Goal: Transaction & Acquisition: Obtain resource

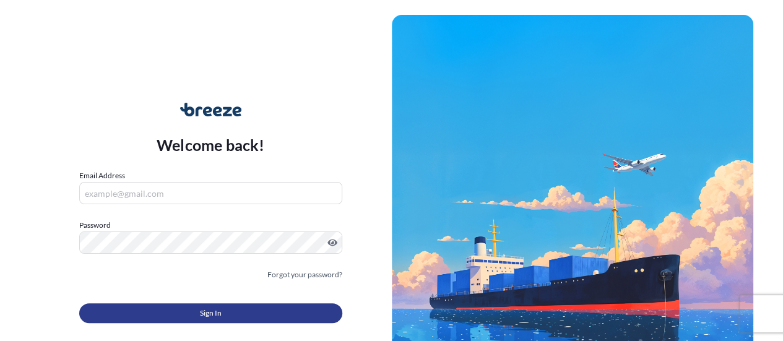
type input "[PERSON_NAME][EMAIL_ADDRESS][PERSON_NAME][DOMAIN_NAME]"
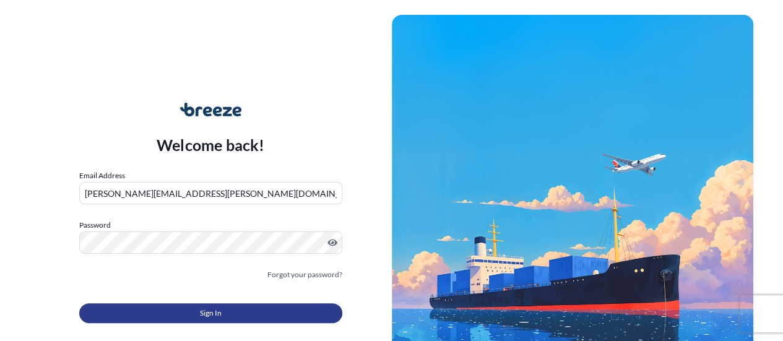
click at [220, 307] on span "Sign In" at bounding box center [211, 313] width 22 height 12
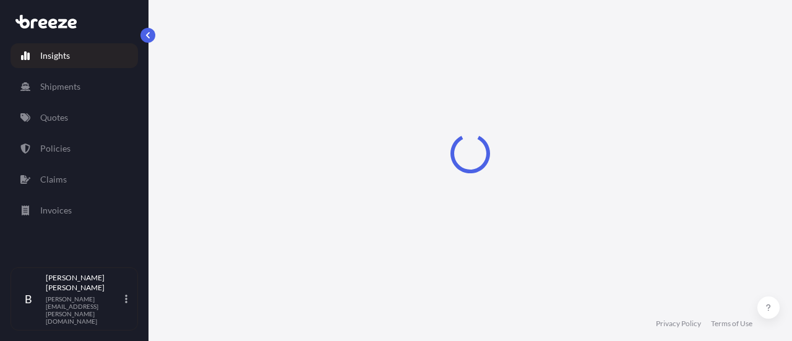
select select "2025"
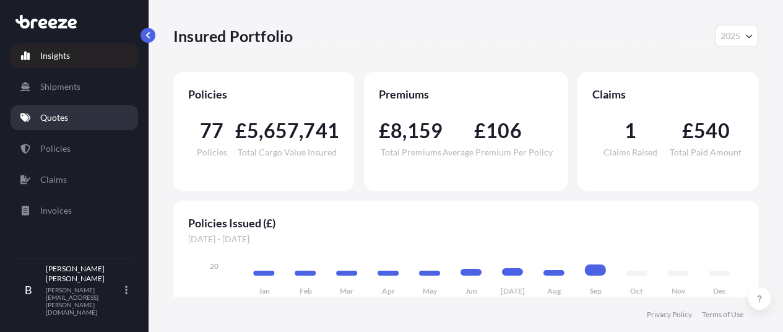
click at [57, 124] on link "Quotes" at bounding box center [74, 117] width 127 height 25
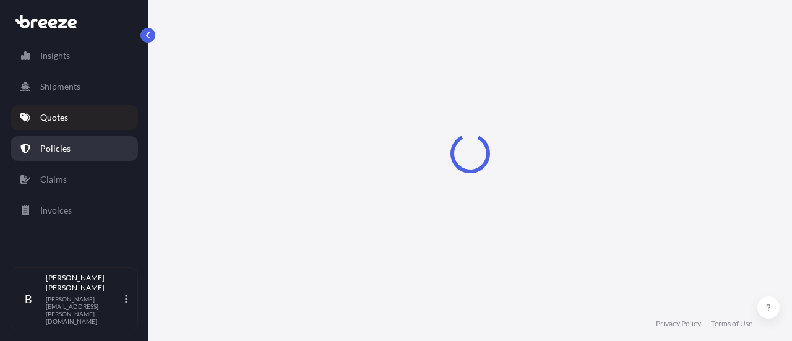
click at [59, 147] on p "Policies" at bounding box center [55, 148] width 30 height 12
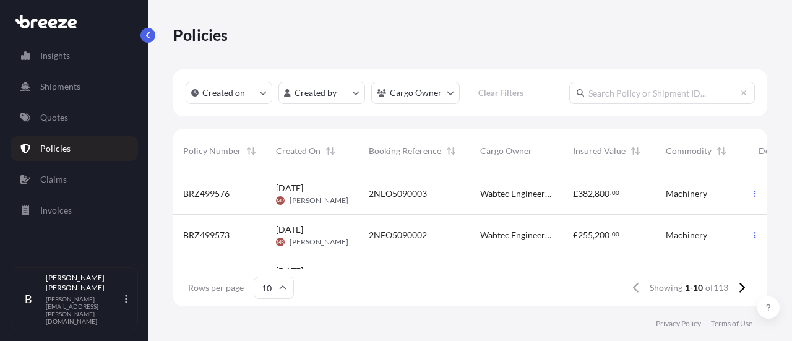
click at [604, 100] on input "text" at bounding box center [662, 93] width 186 height 22
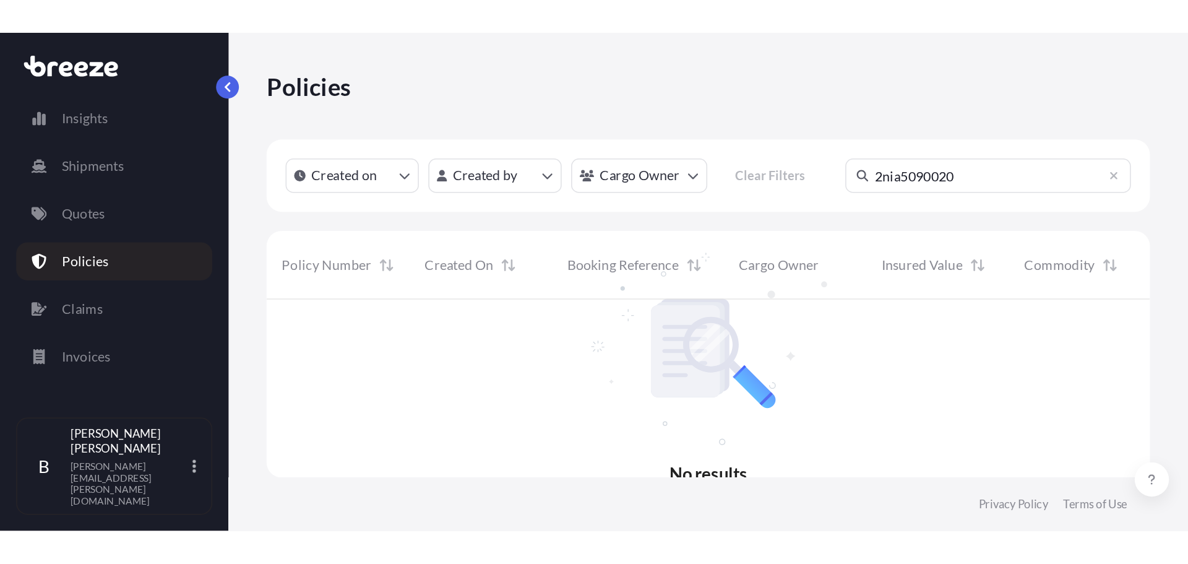
scroll to position [391, 980]
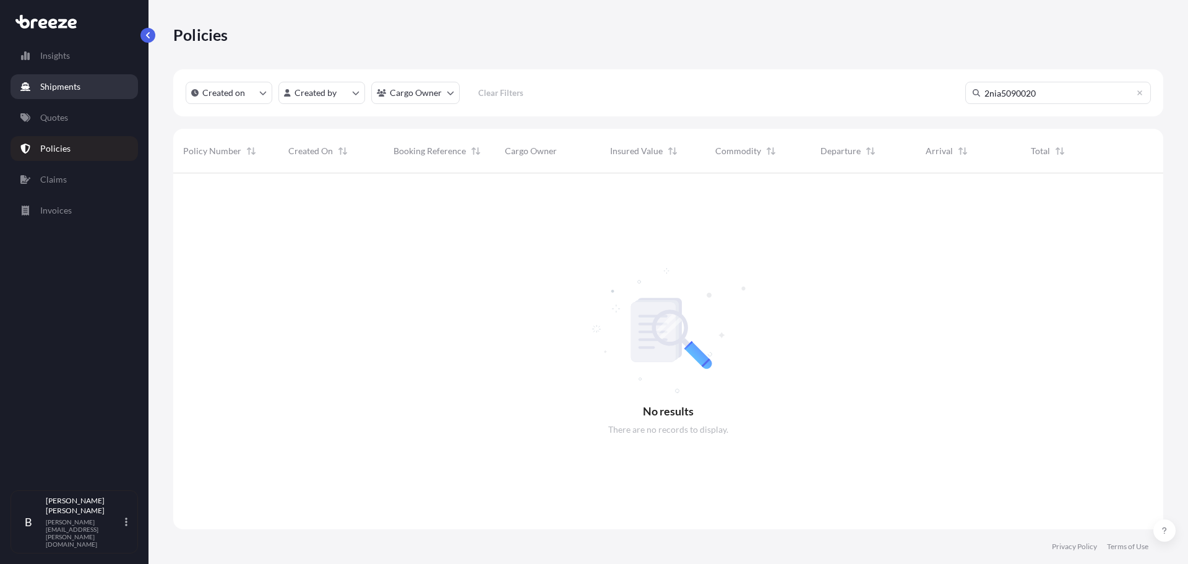
type input "2nia5090020"
click at [80, 111] on link "Quotes" at bounding box center [74, 117] width 127 height 25
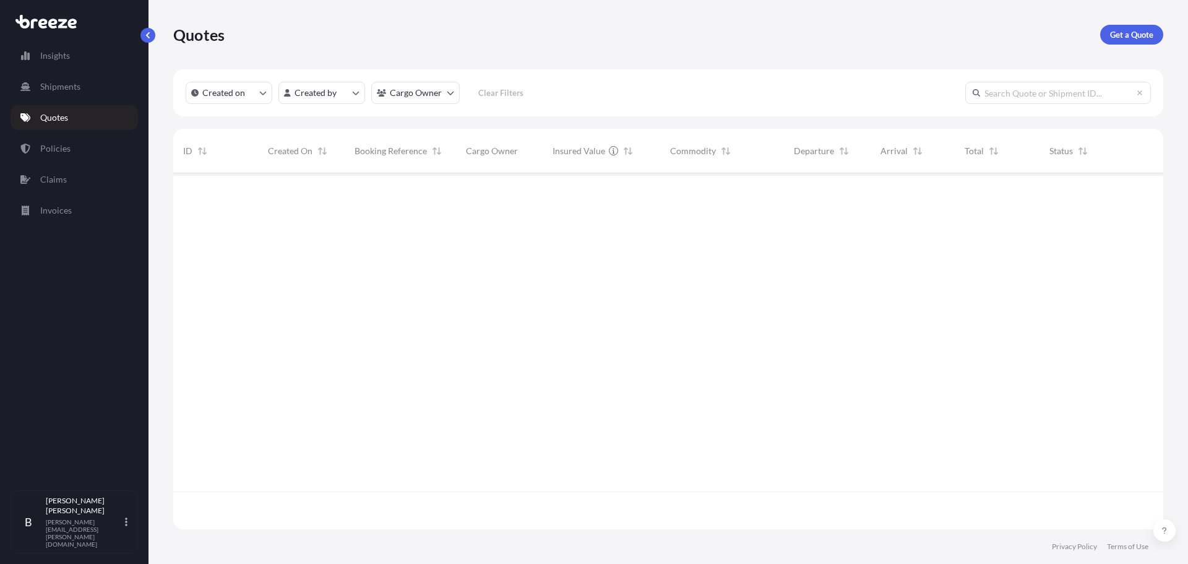
scroll to position [353, 980]
click at [782, 36] on p "Get a Quote" at bounding box center [1131, 34] width 43 height 12
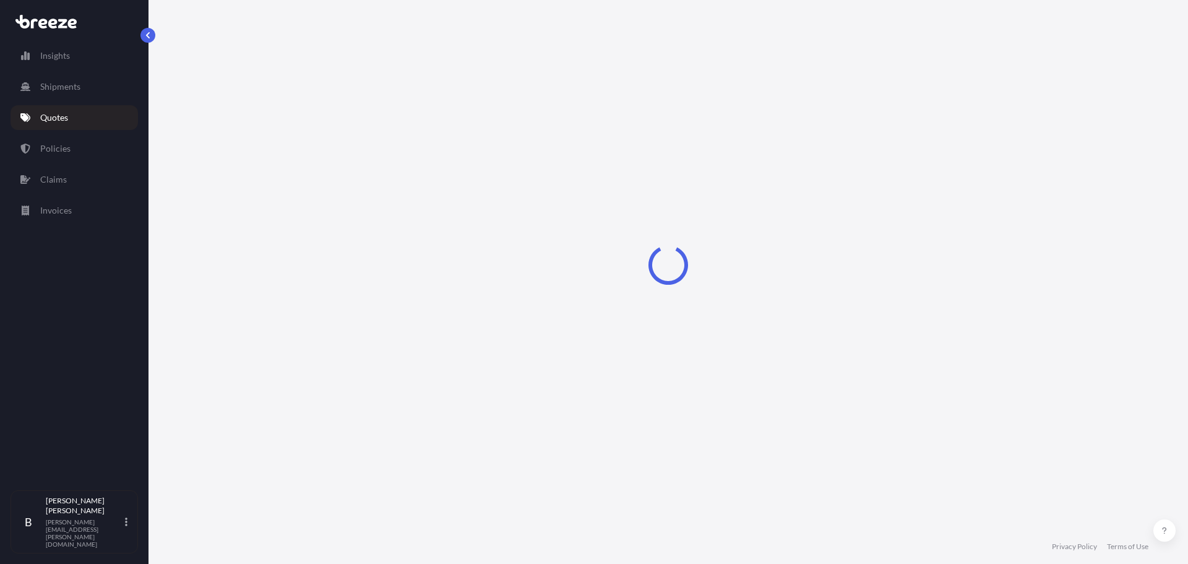
select select "Sea"
select select "1"
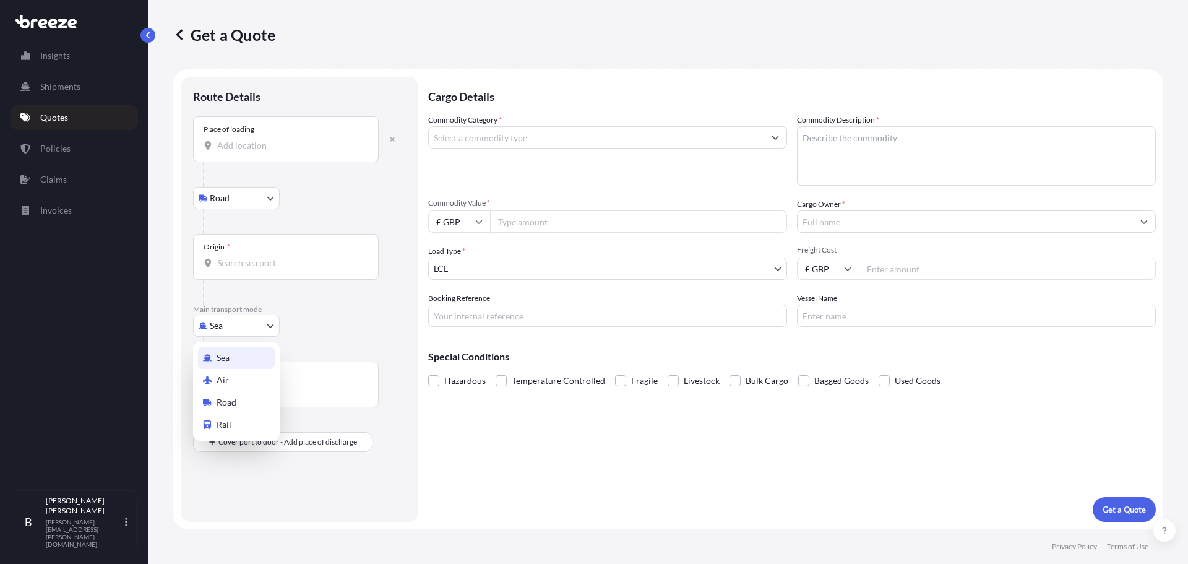
click at [233, 326] on body "Insights Shipments Quotes Policies Claims Invoices B [PERSON_NAME] [PERSON_NAME…" at bounding box center [594, 282] width 1188 height 564
click at [236, 340] on div "Air" at bounding box center [236, 380] width 77 height 22
select select "Air"
click at [264, 147] on input "Place of loading" at bounding box center [290, 150] width 146 height 12
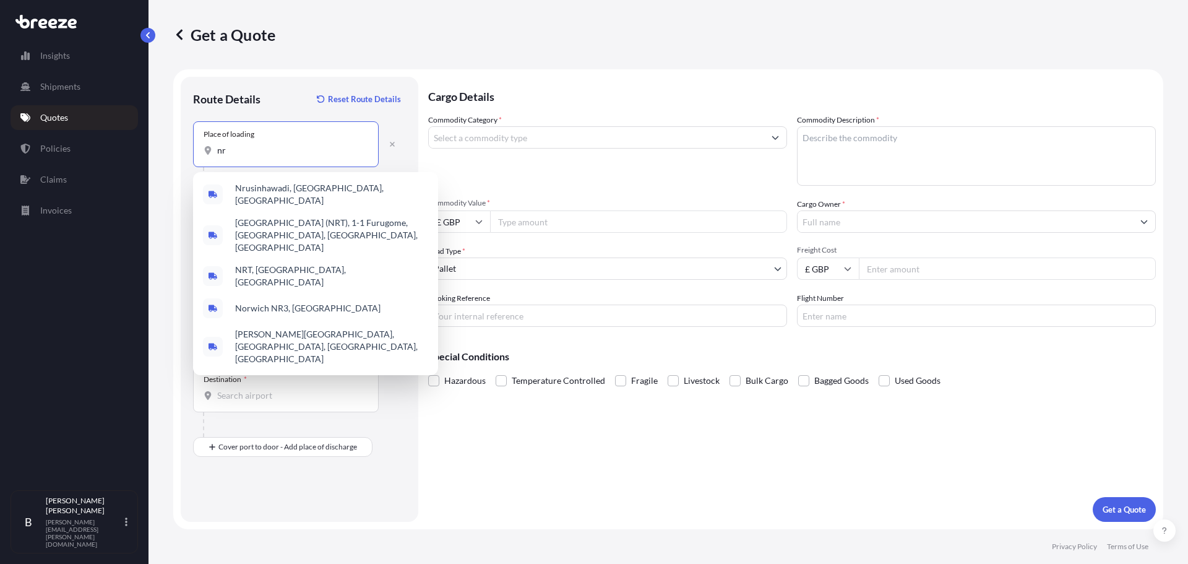
type input "n"
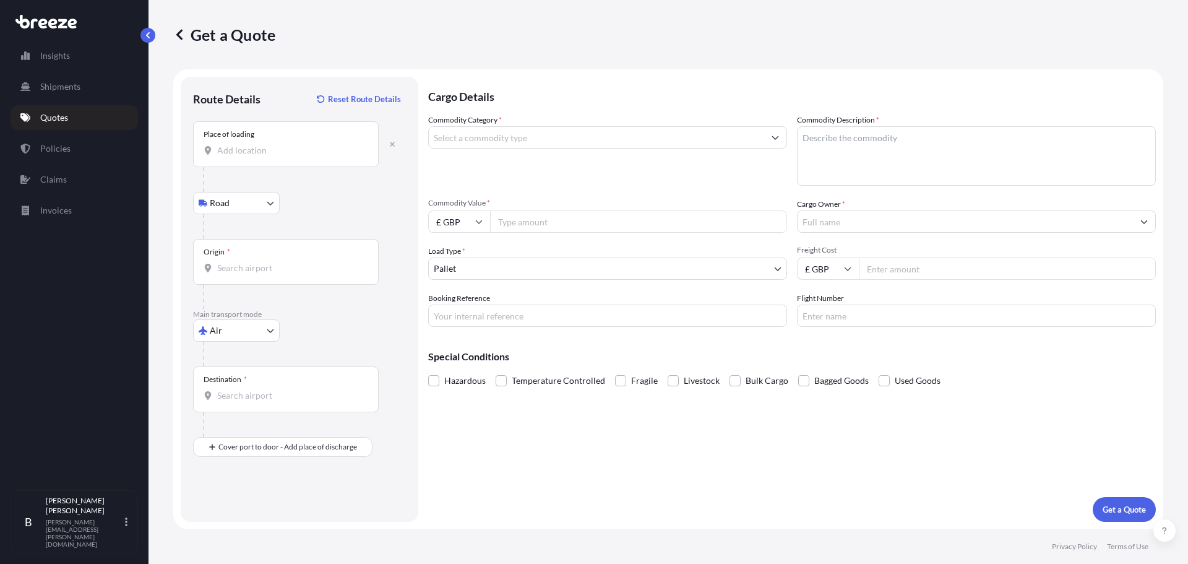
click at [267, 150] on input "Place of loading" at bounding box center [290, 150] width 146 height 12
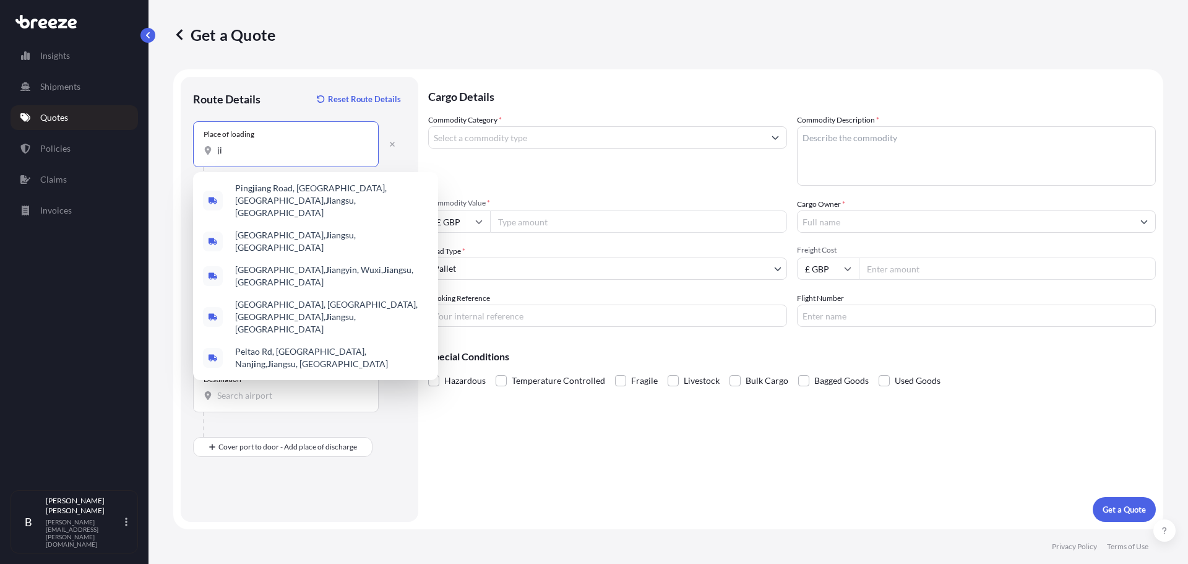
type input "j"
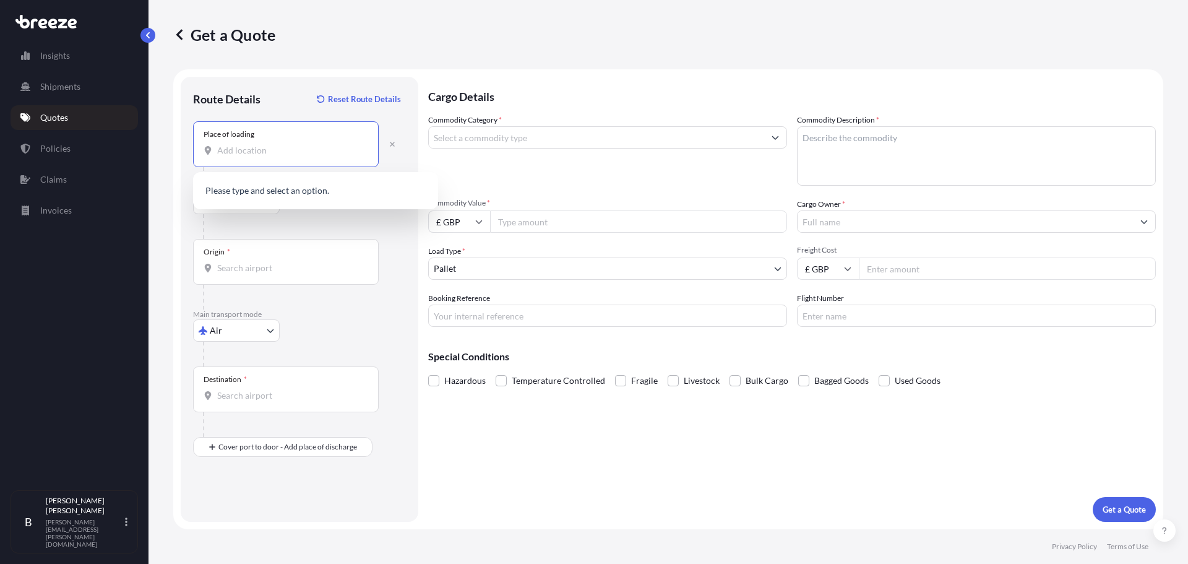
paste input "[GEOGRAPHIC_DATA]"
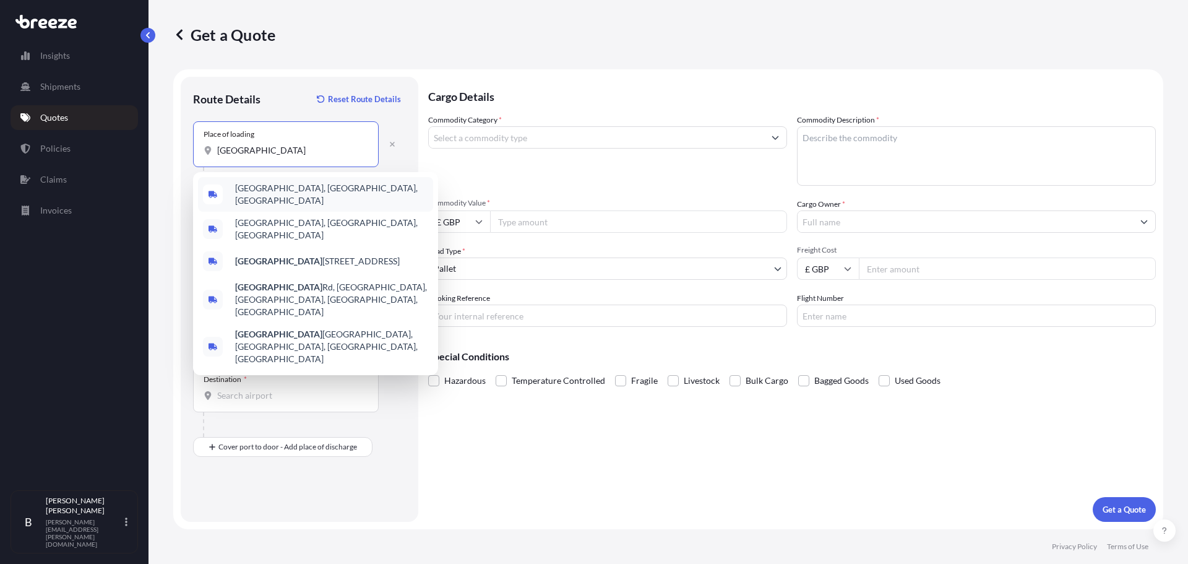
click at [260, 200] on div "[GEOGRAPHIC_DATA], [GEOGRAPHIC_DATA], [GEOGRAPHIC_DATA]" at bounding box center [315, 194] width 235 height 35
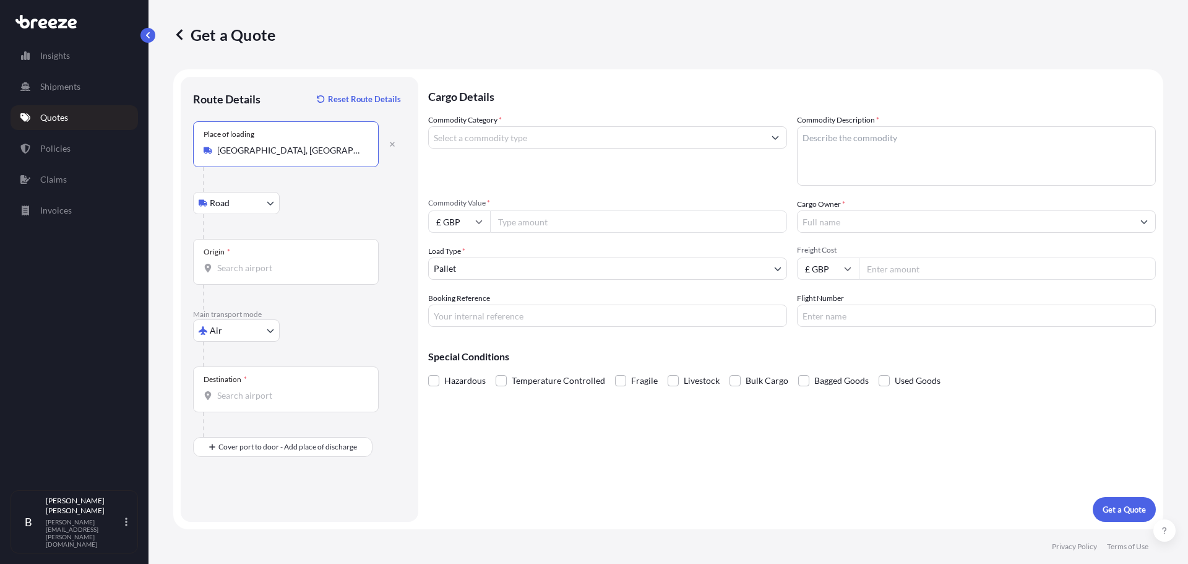
type input "[GEOGRAPHIC_DATA], [GEOGRAPHIC_DATA], [GEOGRAPHIC_DATA]"
click at [252, 267] on input "Origin *" at bounding box center [290, 268] width 146 height 12
click at [244, 272] on input "Origin * Please select an origin" at bounding box center [290, 268] width 146 height 12
click at [218, 267] on input "Origin * Please select an origin" at bounding box center [290, 268] width 146 height 12
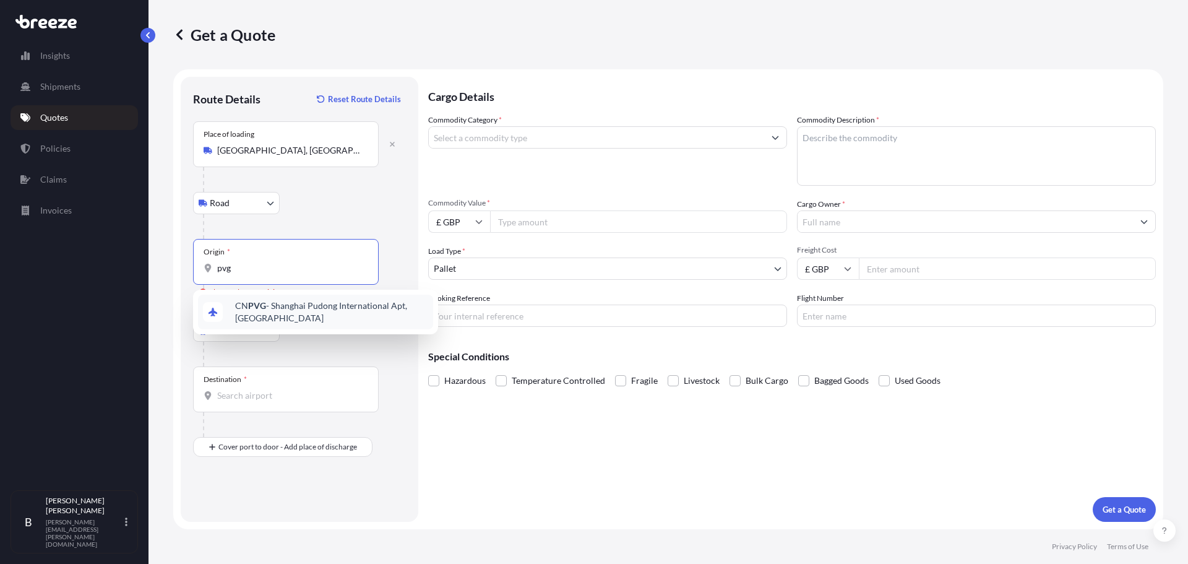
click at [273, 312] on span "CN PVG - Shanghai Pudong International Apt, [GEOGRAPHIC_DATA]" at bounding box center [331, 311] width 193 height 25
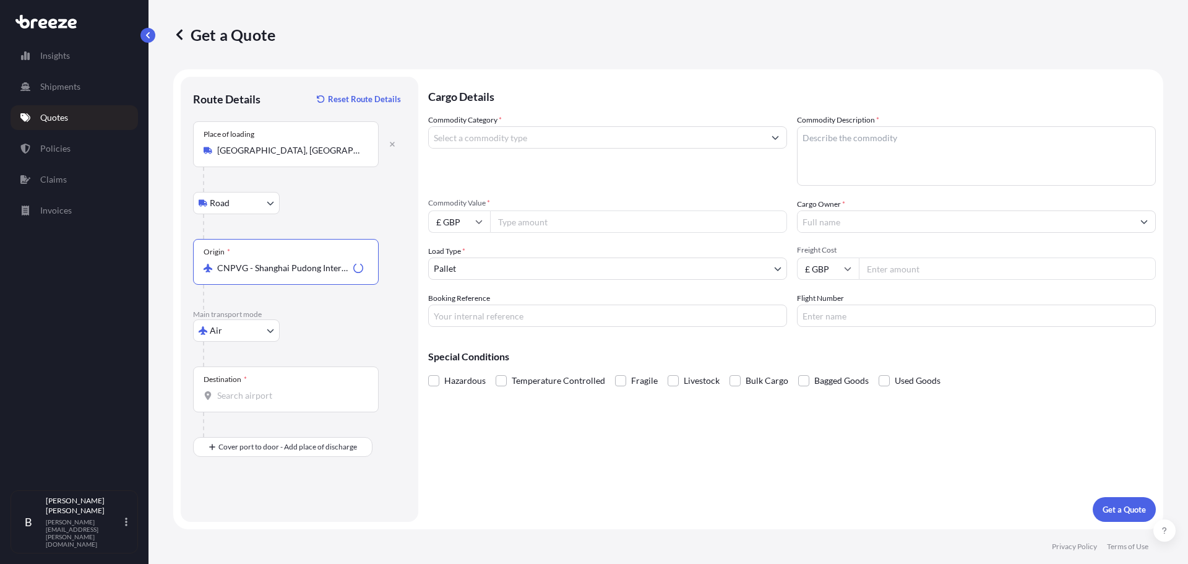
type input "CNPVG - Shanghai Pudong International Apt, [GEOGRAPHIC_DATA]"
click at [278, 340] on input "Destination *" at bounding box center [290, 395] width 146 height 12
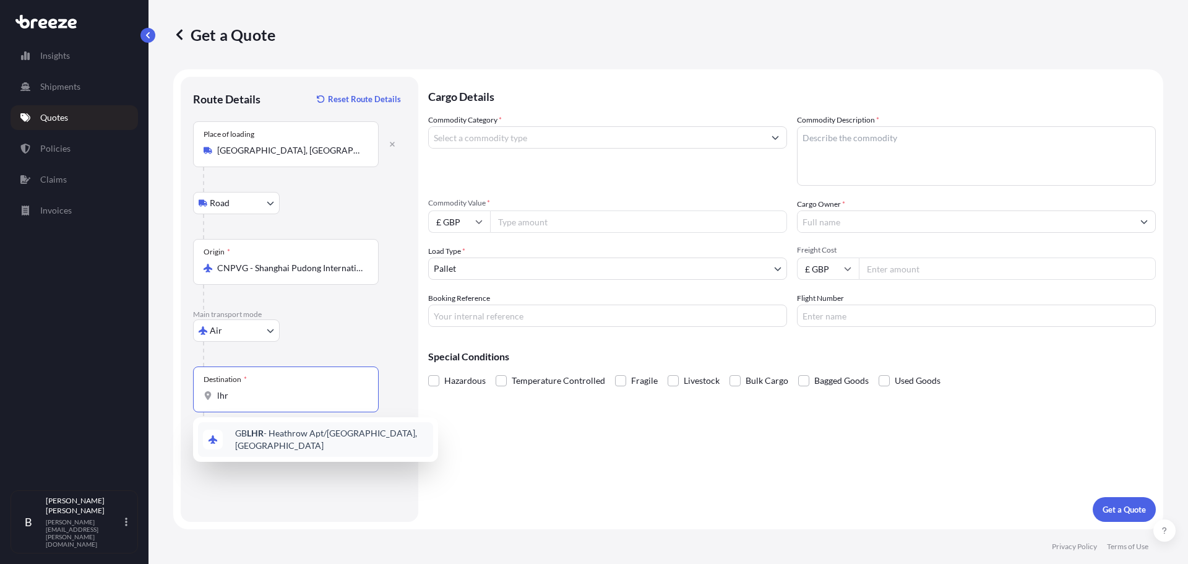
click at [278, 340] on span "GB LHR - Heathrow Apt/[GEOGRAPHIC_DATA], [GEOGRAPHIC_DATA]" at bounding box center [331, 439] width 193 height 25
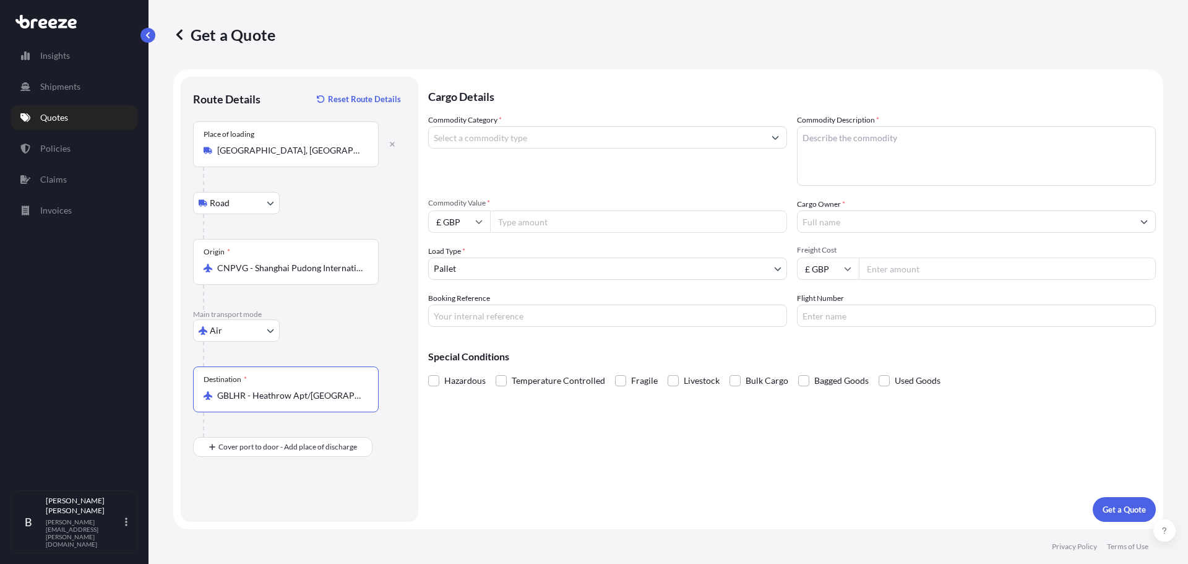
type input "GBLHR - Heathrow Apt/[GEOGRAPHIC_DATA], [GEOGRAPHIC_DATA]"
click at [495, 140] on input "Commodity Category *" at bounding box center [596, 137] width 335 height 22
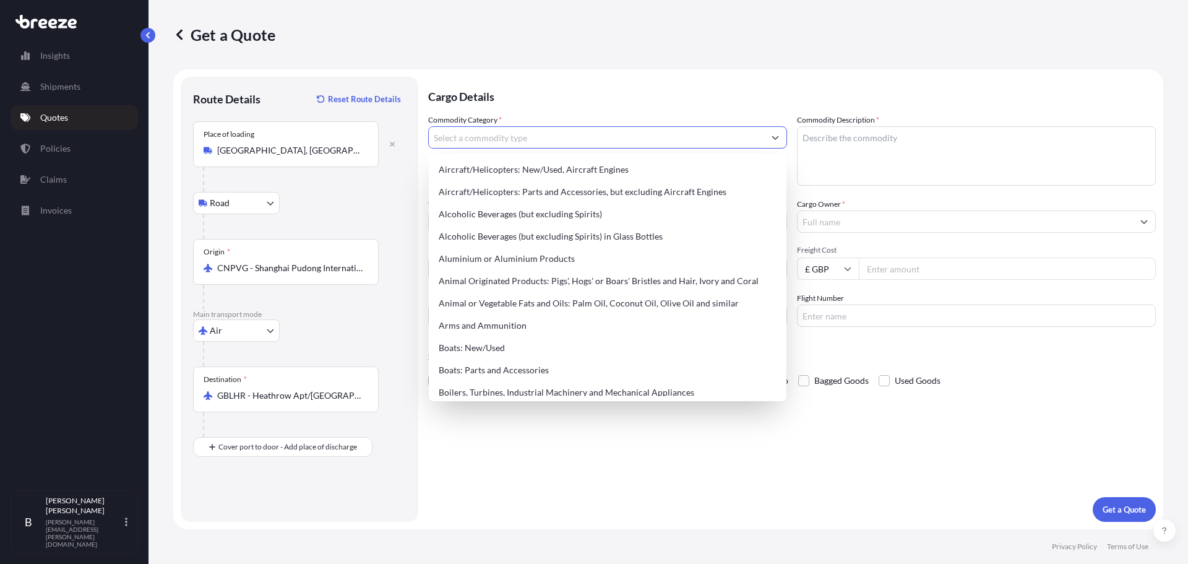
click at [502, 144] on input "Commodity Category *" at bounding box center [596, 137] width 335 height 22
paste input "3923 9000 00"
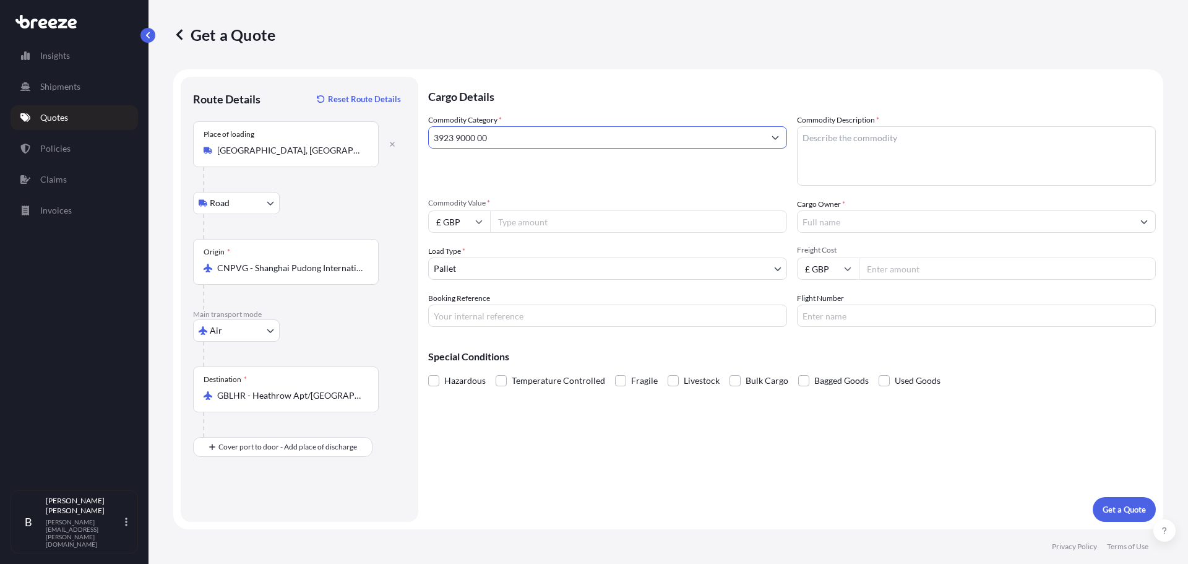
type input "3923 9000 00"
click at [539, 219] on input "Commodity Value *" at bounding box center [638, 221] width 297 height 22
click at [496, 223] on input "2500" at bounding box center [638, 221] width 297 height 22
type input "2500"
click at [482, 226] on input "£ GBP" at bounding box center [459, 221] width 62 height 22
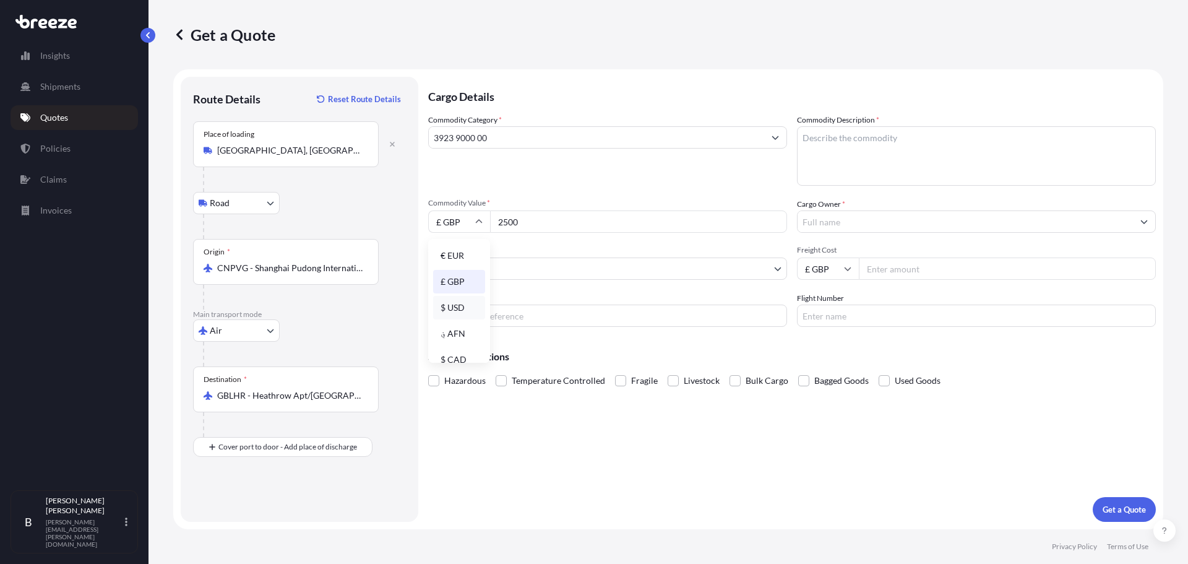
click at [460, 309] on div "$ USD" at bounding box center [459, 308] width 52 height 24
type input "$ USD"
click at [782, 133] on textarea "Commodity Description *" at bounding box center [976, 155] width 359 height 59
type textarea "plastoc"
click at [761, 134] on input "3923 9000 00" at bounding box center [596, 137] width 335 height 22
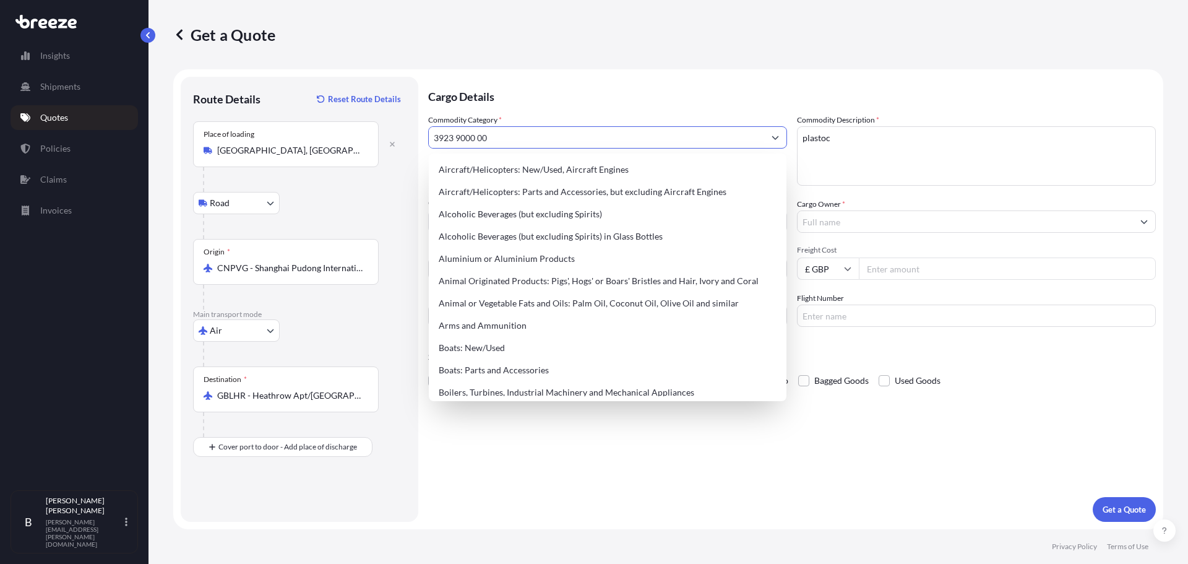
drag, startPoint x: 534, startPoint y: 139, endPoint x: 199, endPoint y: 95, distance: 338.1
click at [205, 95] on form "Route Details Reset Route Details Place of loading [GEOGRAPHIC_DATA], [GEOGRAPH…" at bounding box center [668, 299] width 990 height 460
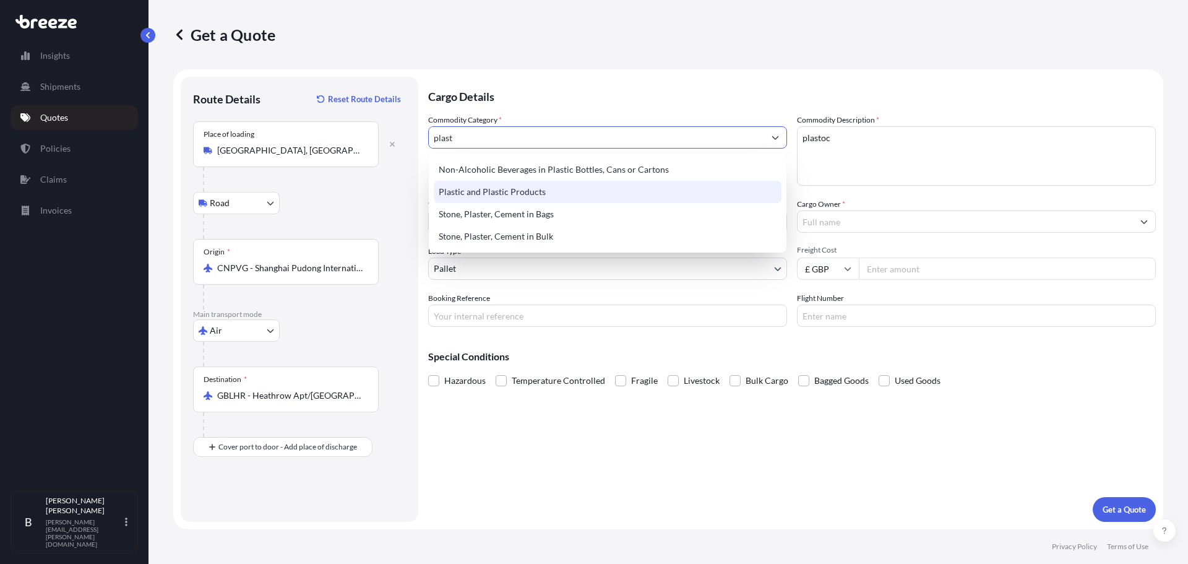
click at [610, 194] on div "Plastic and Plastic Products" at bounding box center [608, 192] width 348 height 22
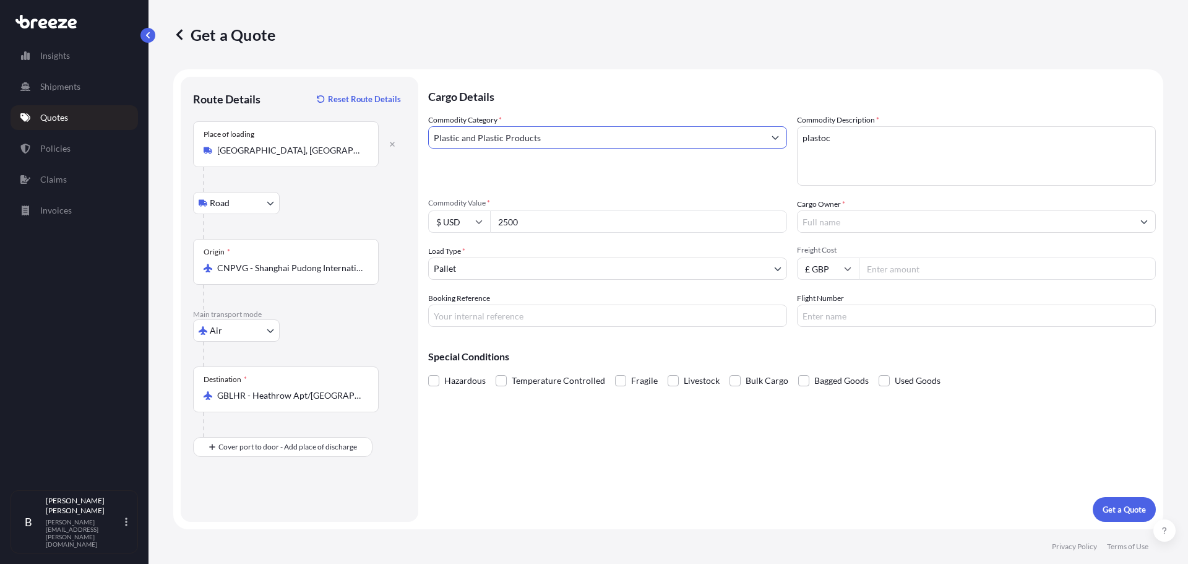
type input "Plastic and Plastic Products"
click at [782, 141] on textarea "plastoc" at bounding box center [976, 155] width 359 height 59
drag, startPoint x: 767, startPoint y: 141, endPoint x: 693, endPoint y: 133, distance: 74.0
click at [693, 133] on div "Commodity Category * Plastic and Plastic Products Commodity Description * plast…" at bounding box center [791, 220] width 727 height 213
type textarea "packaging"
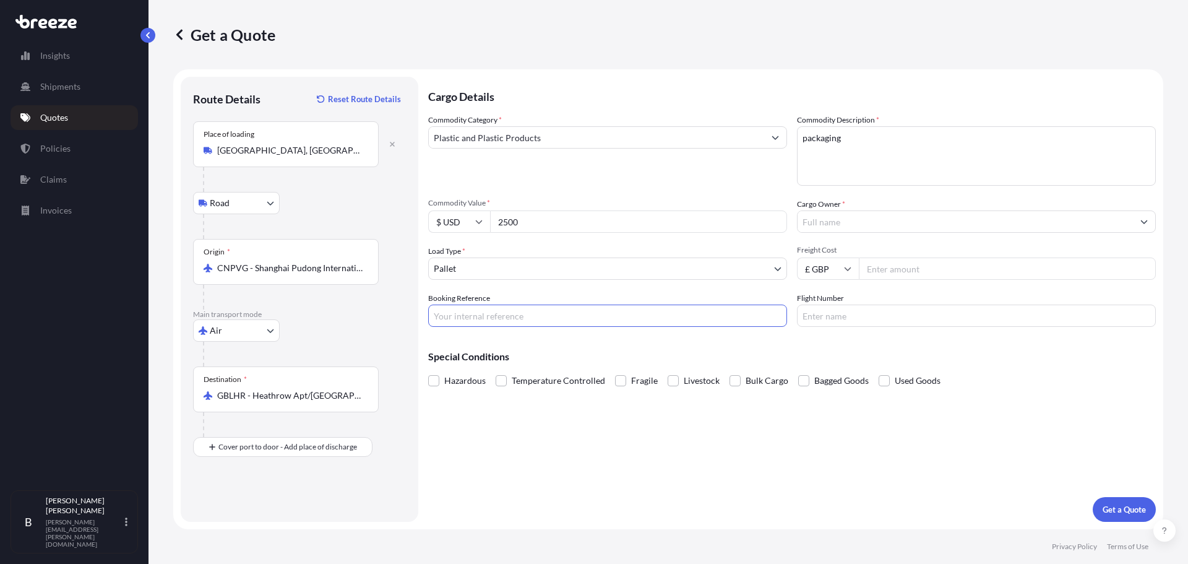
click at [555, 311] on input "Booking Reference" at bounding box center [607, 315] width 359 height 22
paste input "3923 9000 00"
drag, startPoint x: 482, startPoint y: 330, endPoint x: 512, endPoint y: 320, distance: 31.7
click at [482, 330] on div "Cargo Details Commodity Category * Plastic and Plastic Products Commodity Descr…" at bounding box center [791, 299] width 727 height 445
drag, startPoint x: 517, startPoint y: 319, endPoint x: 304, endPoint y: 315, distance: 213.4
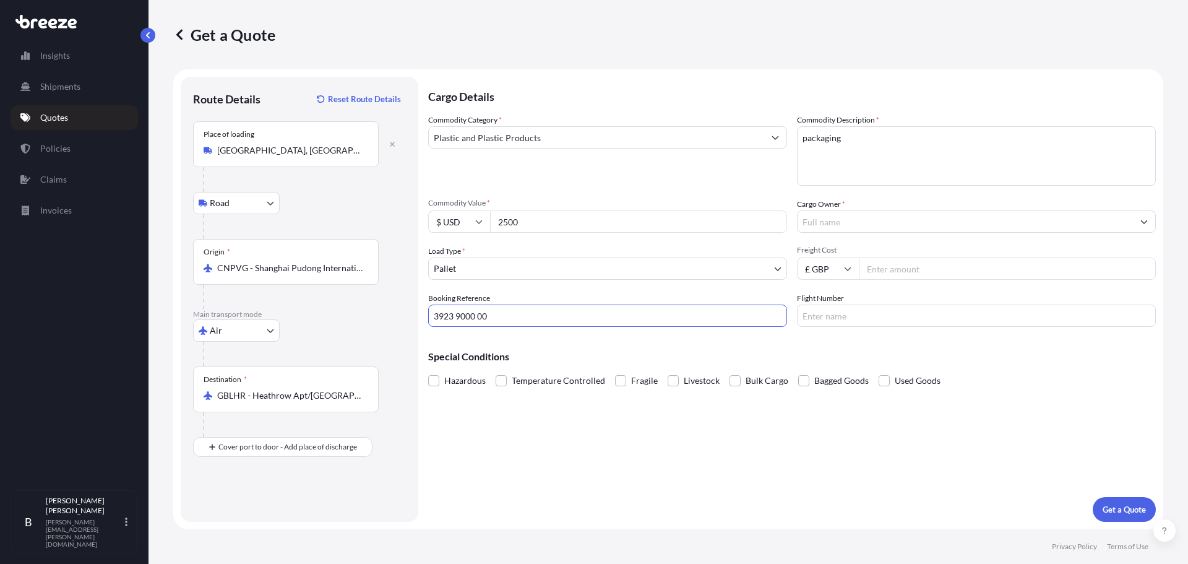
click at [299, 319] on form "Route Details Reset Route Details Place of loading [GEOGRAPHIC_DATA], [GEOGRAPH…" at bounding box center [668, 299] width 990 height 460
paste input "2NIA509002"
type input "2NIA5090020"
click at [782, 161] on textarea "packaging" at bounding box center [976, 155] width 359 height 59
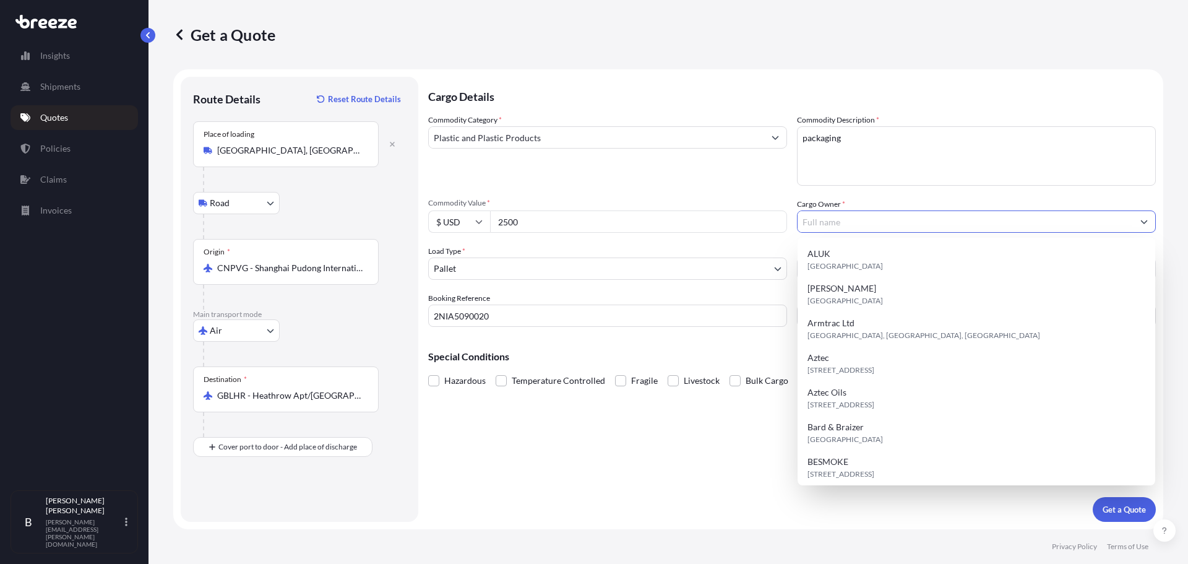
click at [782, 225] on input "Cargo Owner *" at bounding box center [964, 221] width 335 height 22
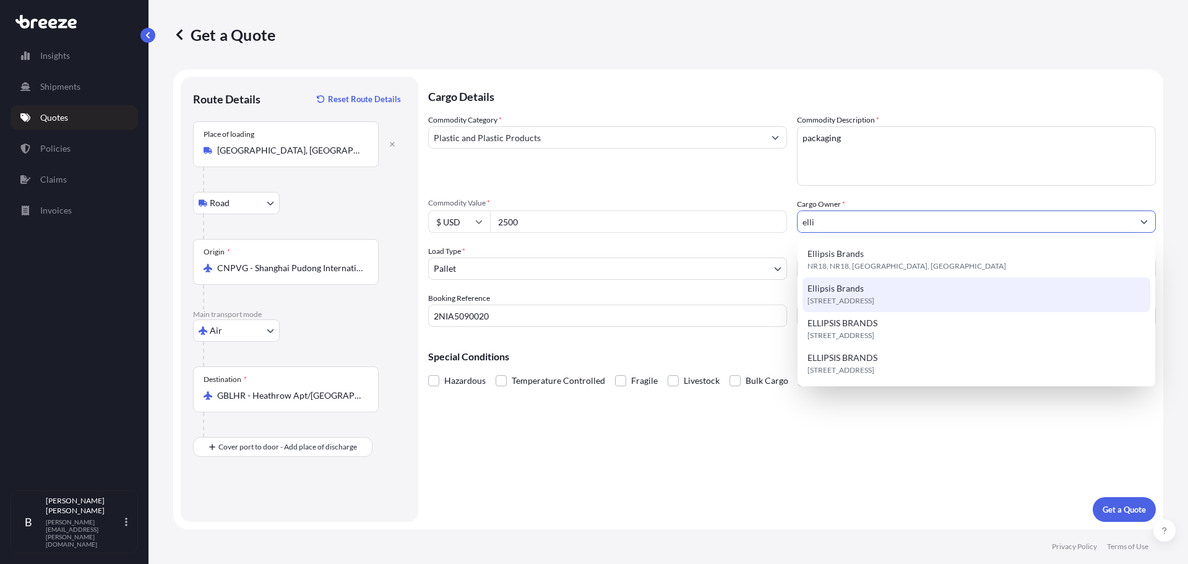
click at [782, 284] on div "Ellipsis Brands NR18, NR18, [GEOGRAPHIC_DATA], [GEOGRAPHIC_DATA] Ellipsis Brand…" at bounding box center [976, 311] width 348 height 139
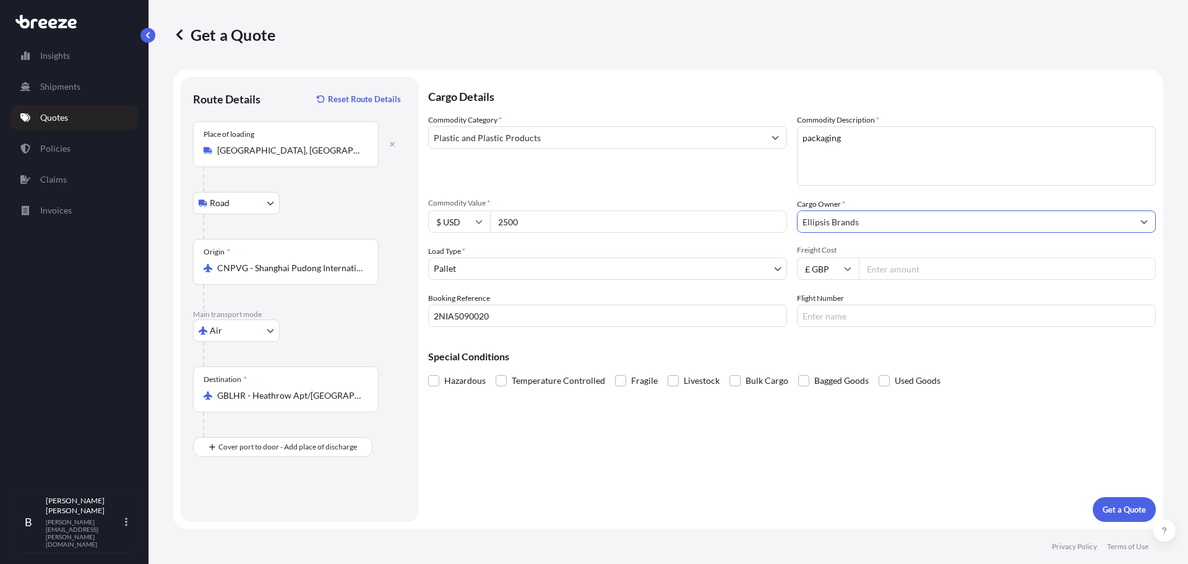
type input "Ellipsis Brands"
click at [782, 267] on input "Freight Cost" at bounding box center [1007, 268] width 297 height 22
click at [782, 272] on input "Freight Cost" at bounding box center [1007, 268] width 297 height 22
type input "868"
click at [782, 317] on input "Flight Number" at bounding box center [976, 315] width 359 height 22
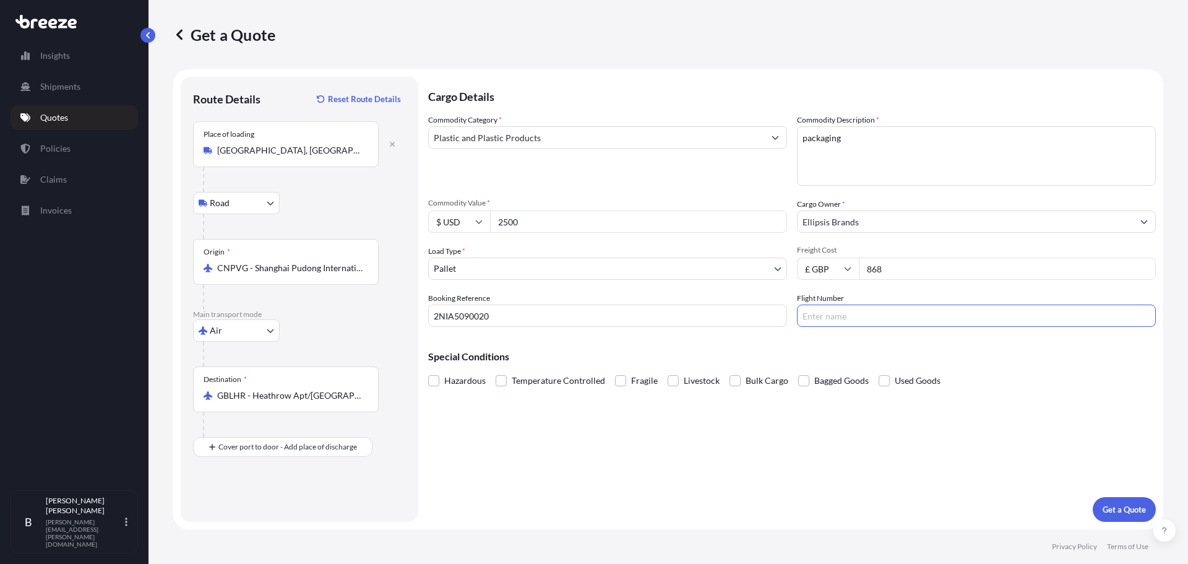
click at [782, 314] on input "Flight Number" at bounding box center [976, 315] width 359 height 22
paste input "MH385"
type input "MH385"
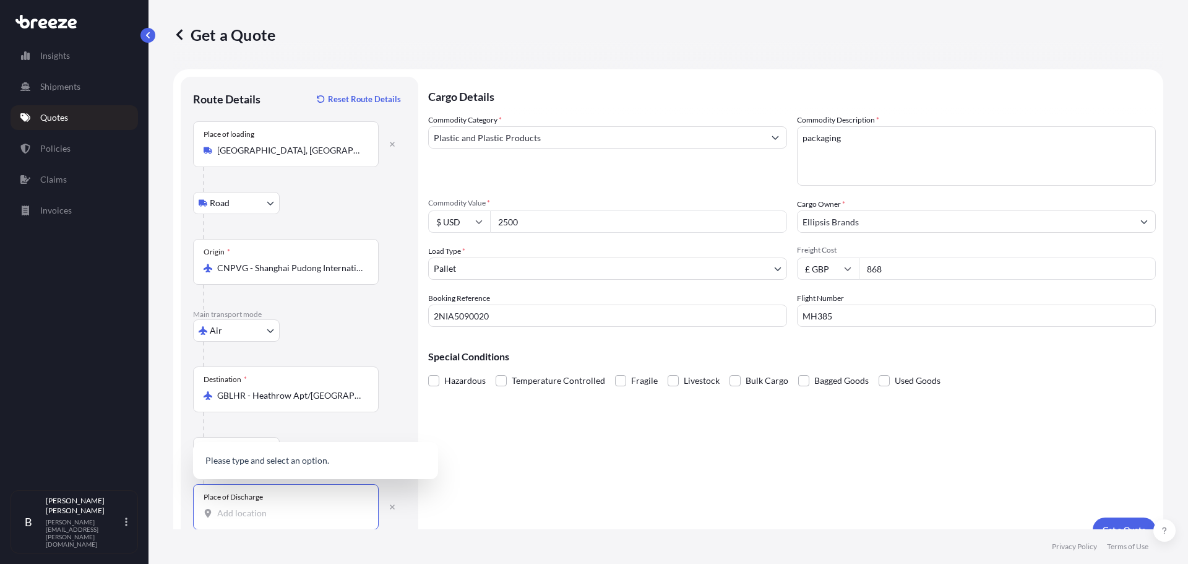
click at [246, 340] on input "Place of Discharge" at bounding box center [290, 513] width 146 height 12
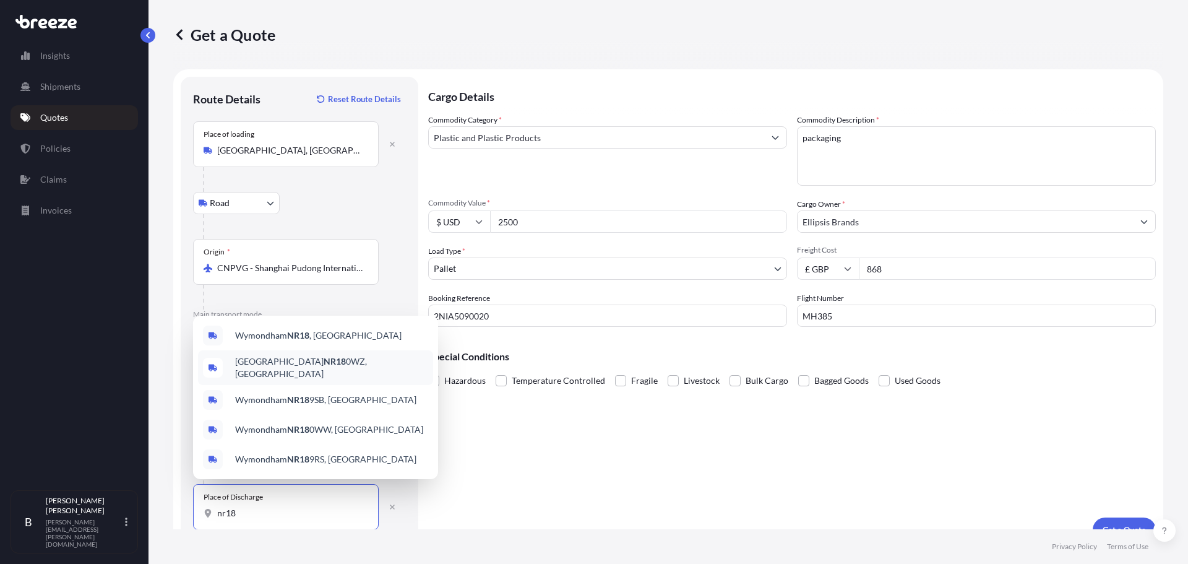
click at [323, 340] on span "[STREET_ADDRESS]" at bounding box center [331, 367] width 193 height 25
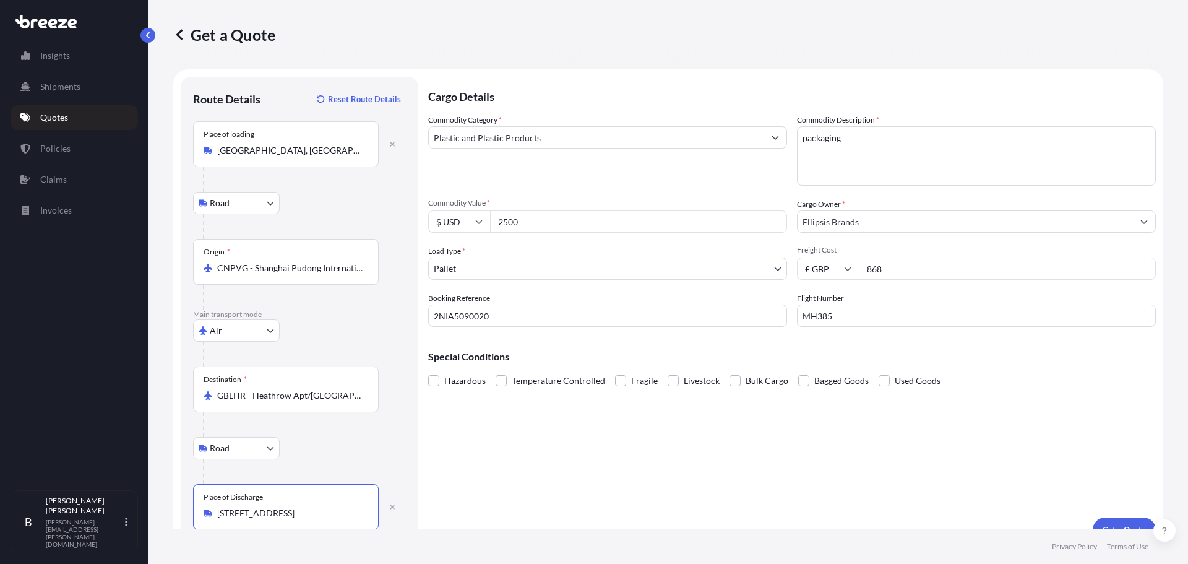
scroll to position [0, 21]
drag, startPoint x: 217, startPoint y: 511, endPoint x: 811, endPoint y: 504, distance: 593.9
click at [782, 340] on form "Route Details Reset Route Details Place of loading [GEOGRAPHIC_DATA], [GEOGRAPH…" at bounding box center [668, 309] width 990 height 480
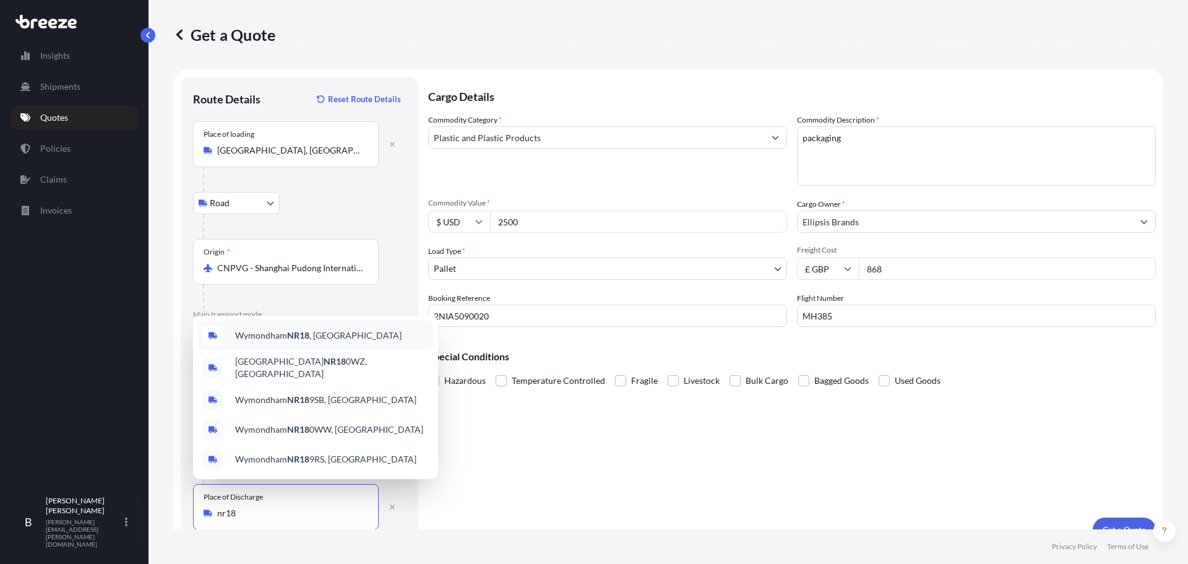
click at [330, 340] on div "Wymondham NR18 , [GEOGRAPHIC_DATA]" at bounding box center [315, 335] width 235 height 30
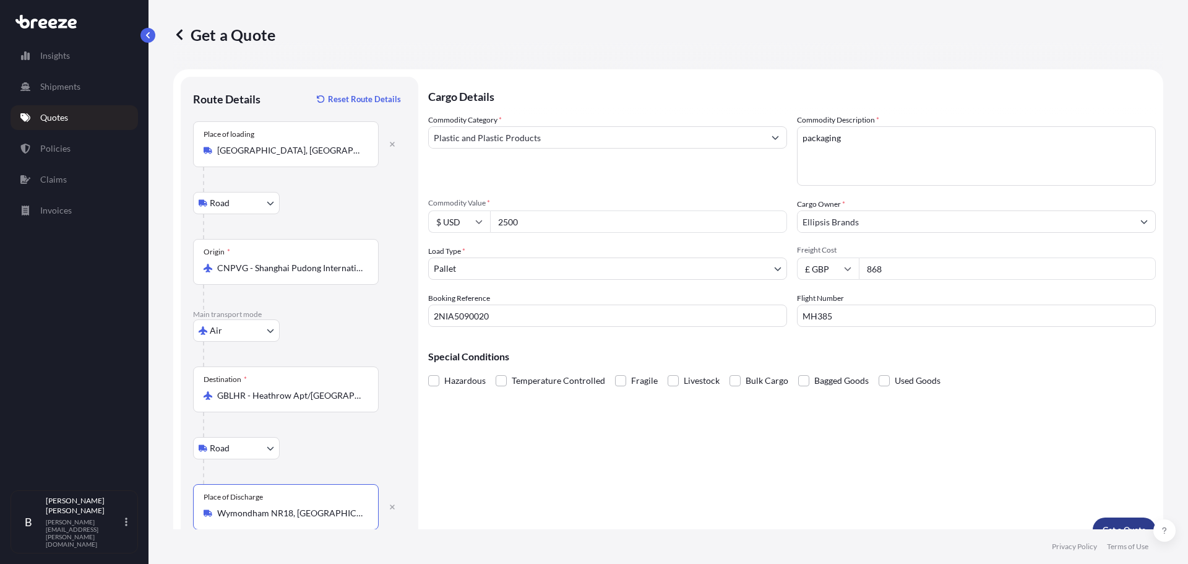
type input "Wymondham NR18, [GEOGRAPHIC_DATA]"
click at [782, 340] on button "Get a Quote" at bounding box center [1123, 529] width 63 height 25
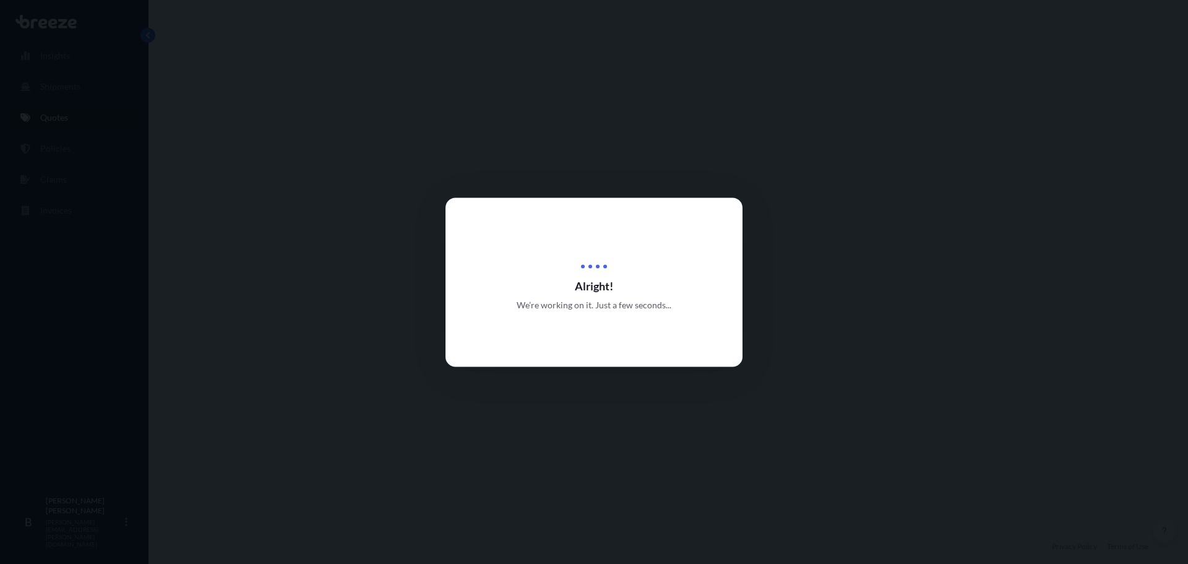
select select "Road"
select select "Air"
select select "Road"
select select "1"
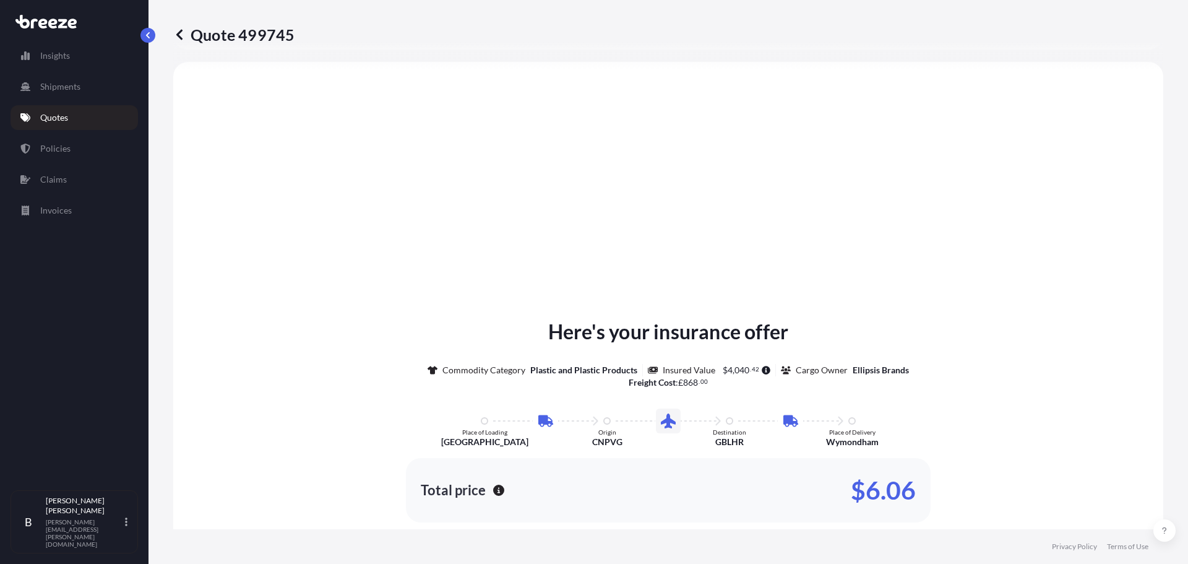
scroll to position [833, 0]
